Goal: Task Accomplishment & Management: Manage account settings

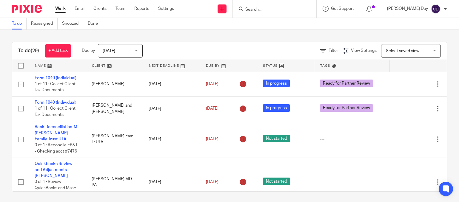
click at [389, 53] on span "Select saved view" at bounding box center [408, 50] width 44 height 13
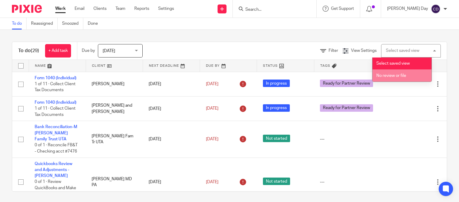
click at [386, 75] on span "No review or file" at bounding box center [391, 76] width 30 height 4
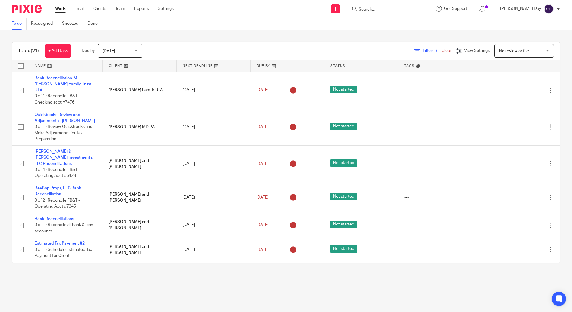
click at [119, 67] on link at bounding box center [140, 66] width 74 height 12
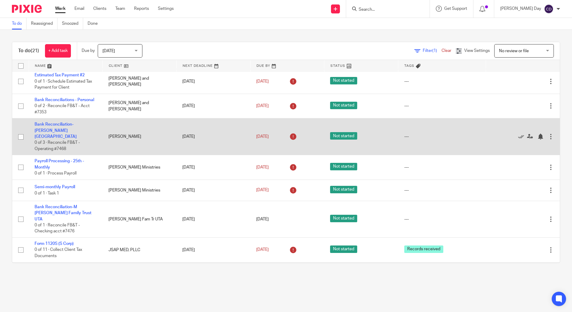
scroll to position [179, 0]
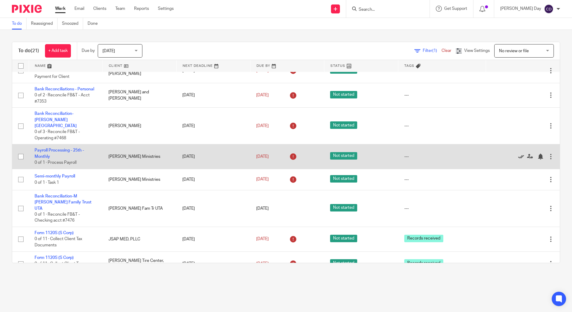
click at [518, 154] on icon at bounding box center [521, 157] width 6 height 6
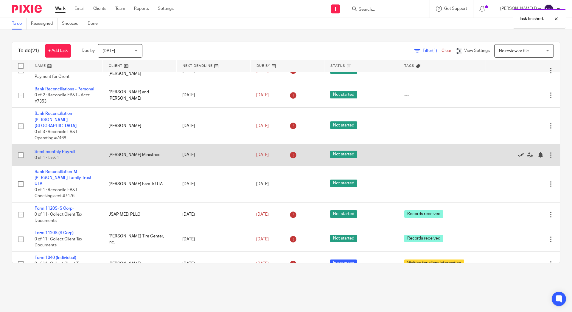
click at [518, 152] on icon at bounding box center [521, 155] width 6 height 6
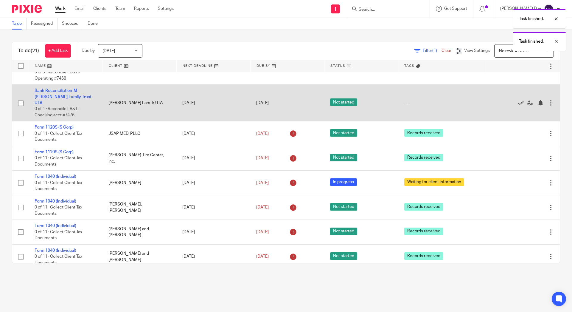
scroll to position [268, 0]
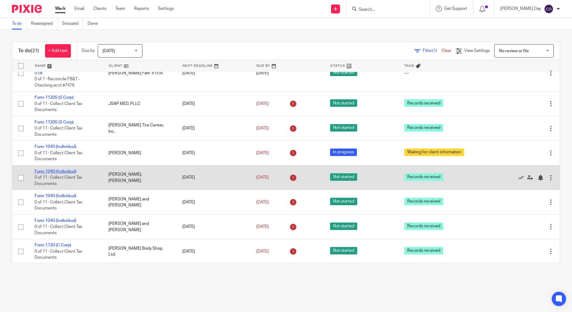
click at [68, 169] on link "Form 1040 (Individual)" at bounding box center [56, 171] width 42 height 4
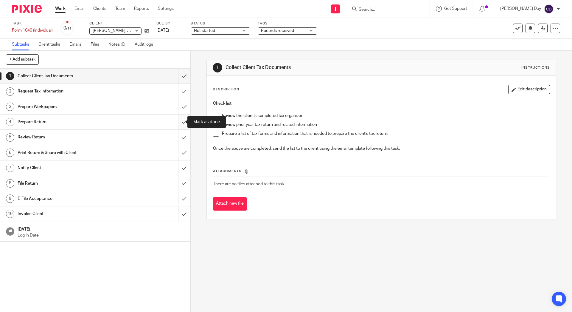
click at [178, 120] on input "submit" at bounding box center [95, 121] width 191 height 15
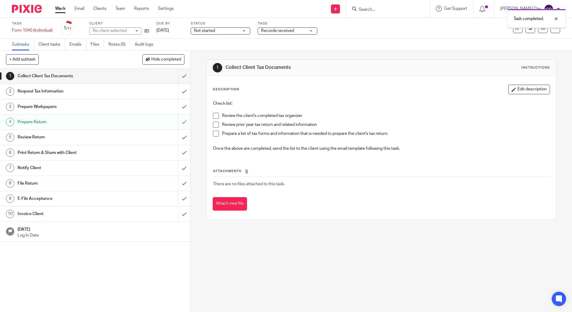
click at [275, 33] on span "Records received" at bounding box center [283, 31] width 45 height 6
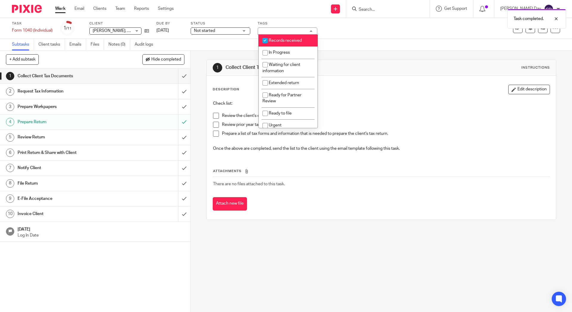
click at [272, 43] on li "Records received" at bounding box center [288, 41] width 59 height 12
checkbox input "false"
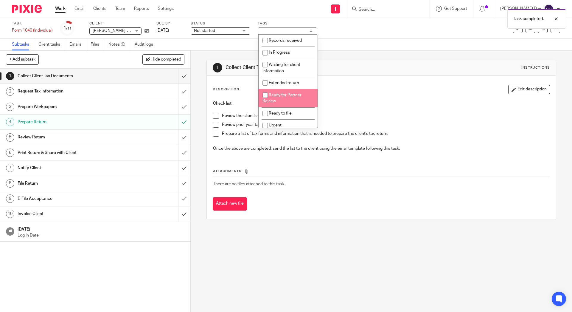
click at [273, 95] on span "Ready for Partner Review" at bounding box center [282, 98] width 39 height 10
checkbox input "true"
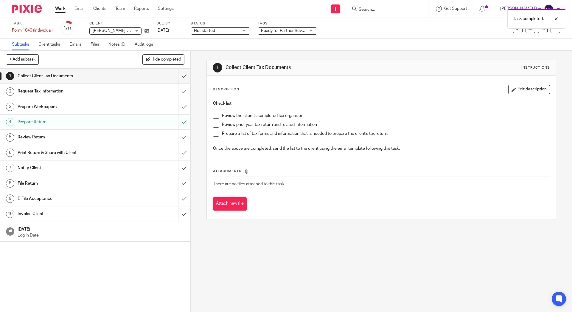
click at [236, 32] on span "Not started" at bounding box center [216, 31] width 45 height 6
click at [228, 52] on li "In progress" at bounding box center [221, 53] width 59 height 12
click at [65, 7] on link "Work" at bounding box center [60, 9] width 10 height 6
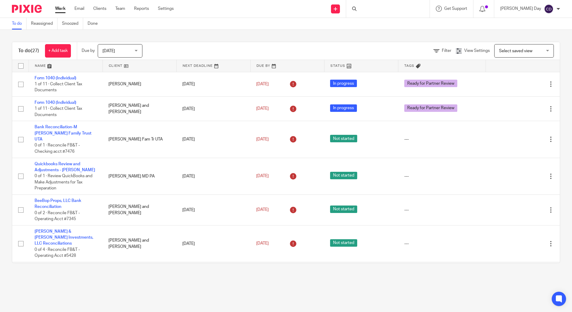
click at [525, 47] on span "Select saved view" at bounding box center [521, 50] width 44 height 13
click at [524, 74] on li "No review or file" at bounding box center [515, 75] width 59 height 12
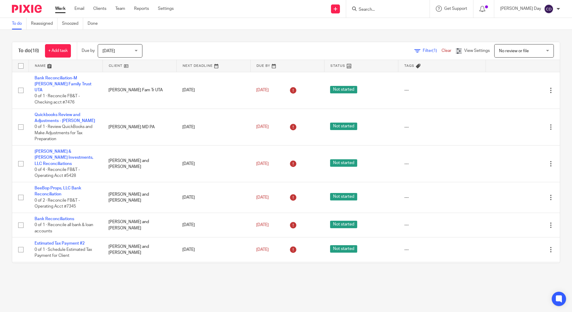
click at [119, 68] on link at bounding box center [140, 66] width 74 height 12
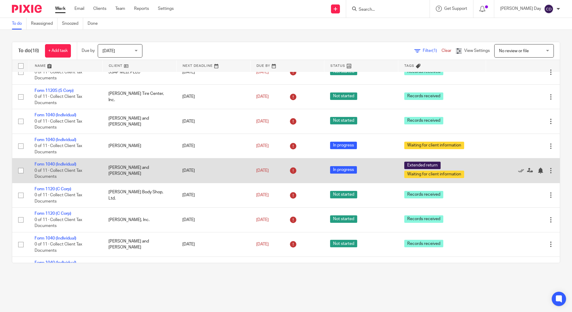
scroll to position [300, 0]
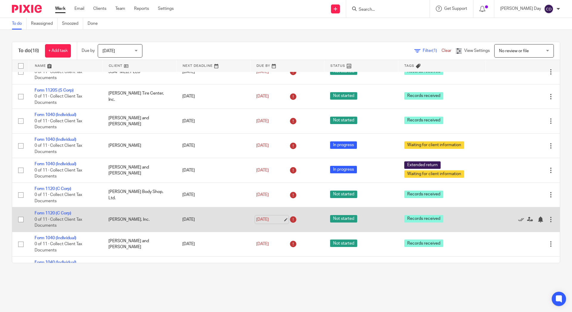
click at [278, 216] on link "[DATE]" at bounding box center [269, 219] width 27 height 6
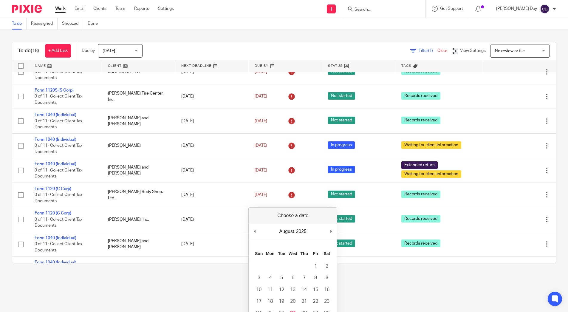
click at [182, 66] on link at bounding box center [211, 66] width 73 height 12
